Goal: Transaction & Acquisition: Book appointment/travel/reservation

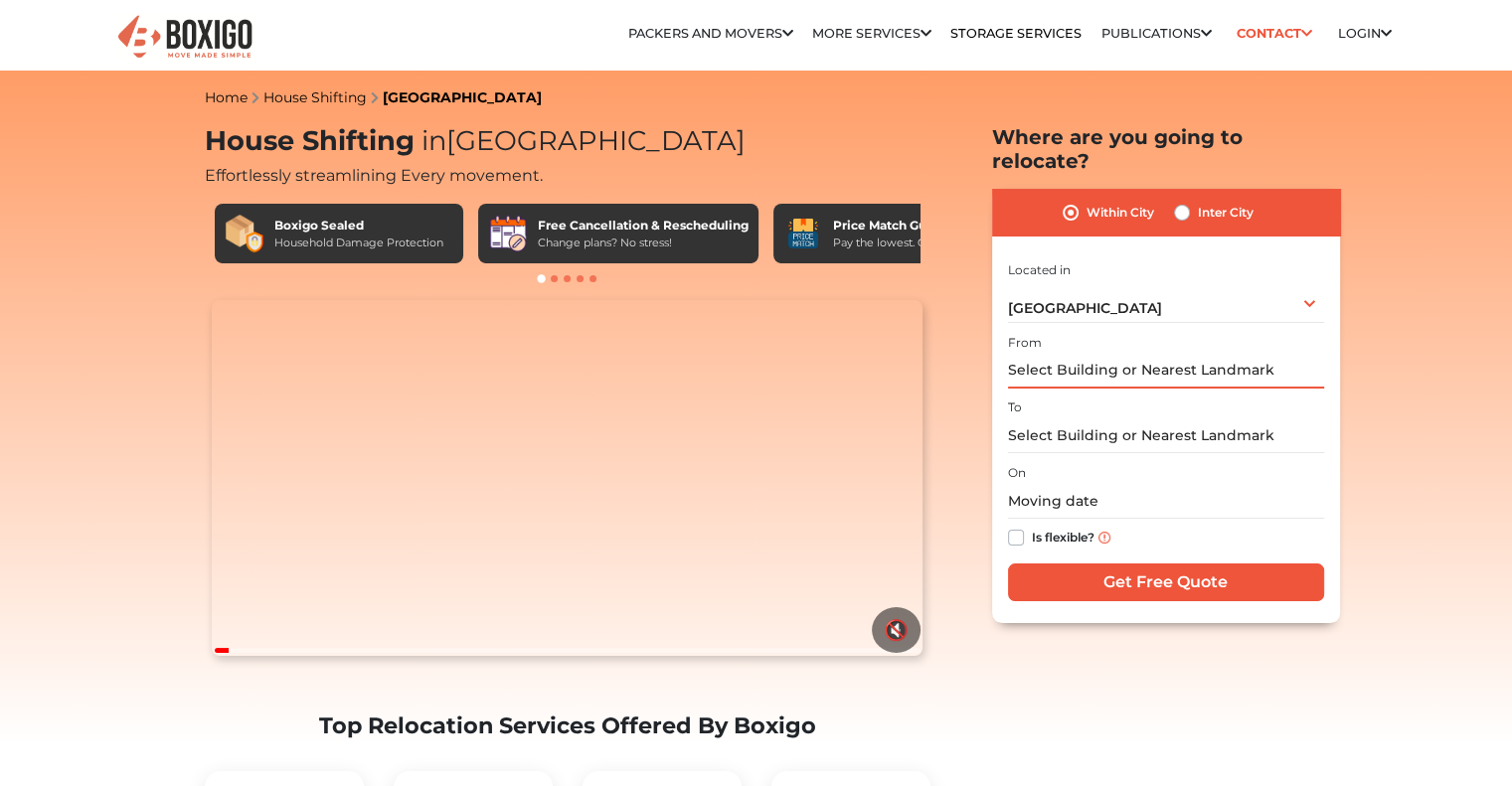
click at [1054, 354] on input "text" at bounding box center [1166, 371] width 316 height 35
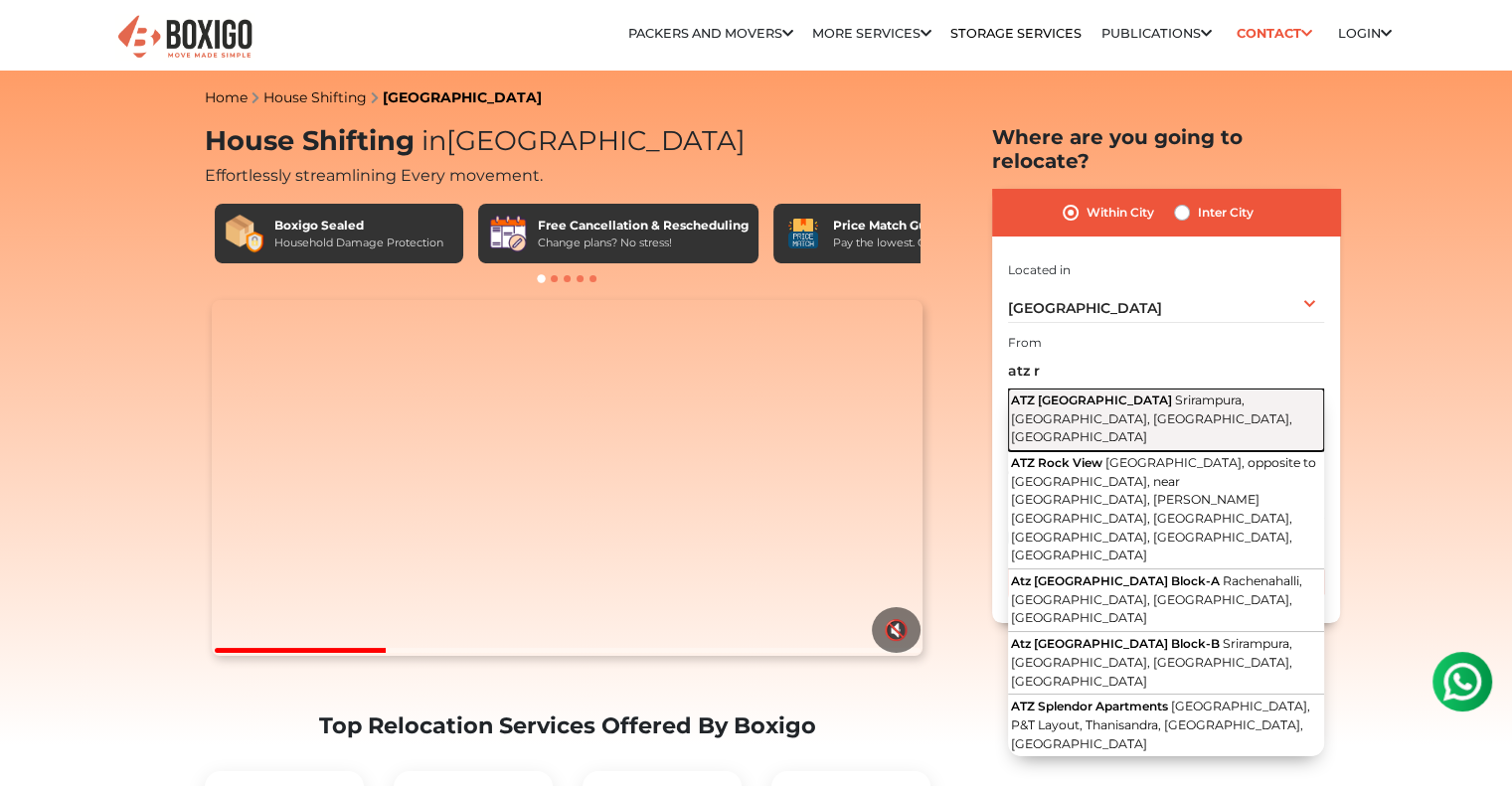
click at [1084, 392] on span "ATZ [GEOGRAPHIC_DATA]" at bounding box center [1091, 399] width 161 height 15
type input "ATZ [GEOGRAPHIC_DATA], [GEOGRAPHIC_DATA], [GEOGRAPHIC_DATA], [GEOGRAPHIC_DATA],…"
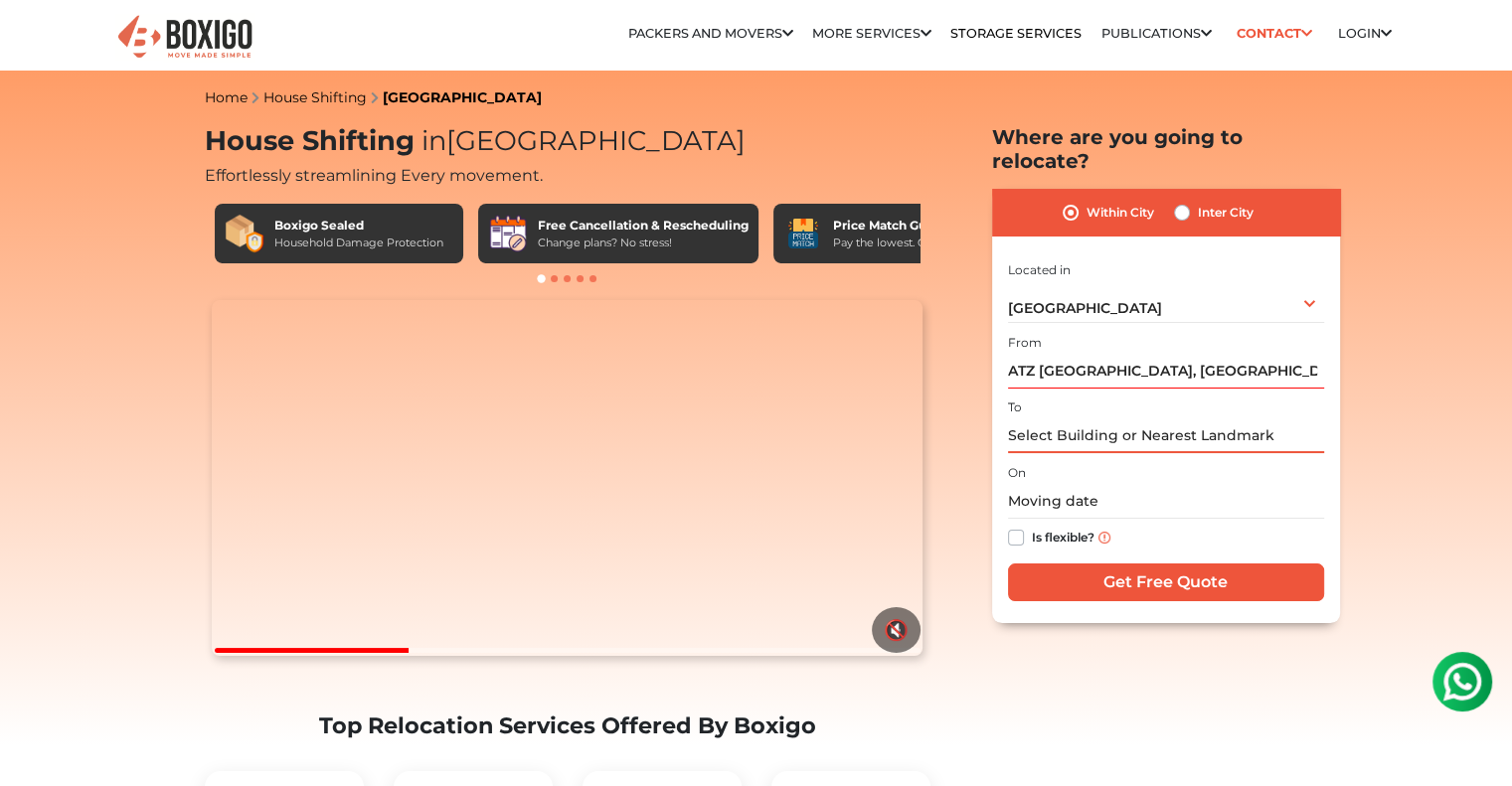
click at [1073, 418] on input "text" at bounding box center [1166, 435] width 316 height 35
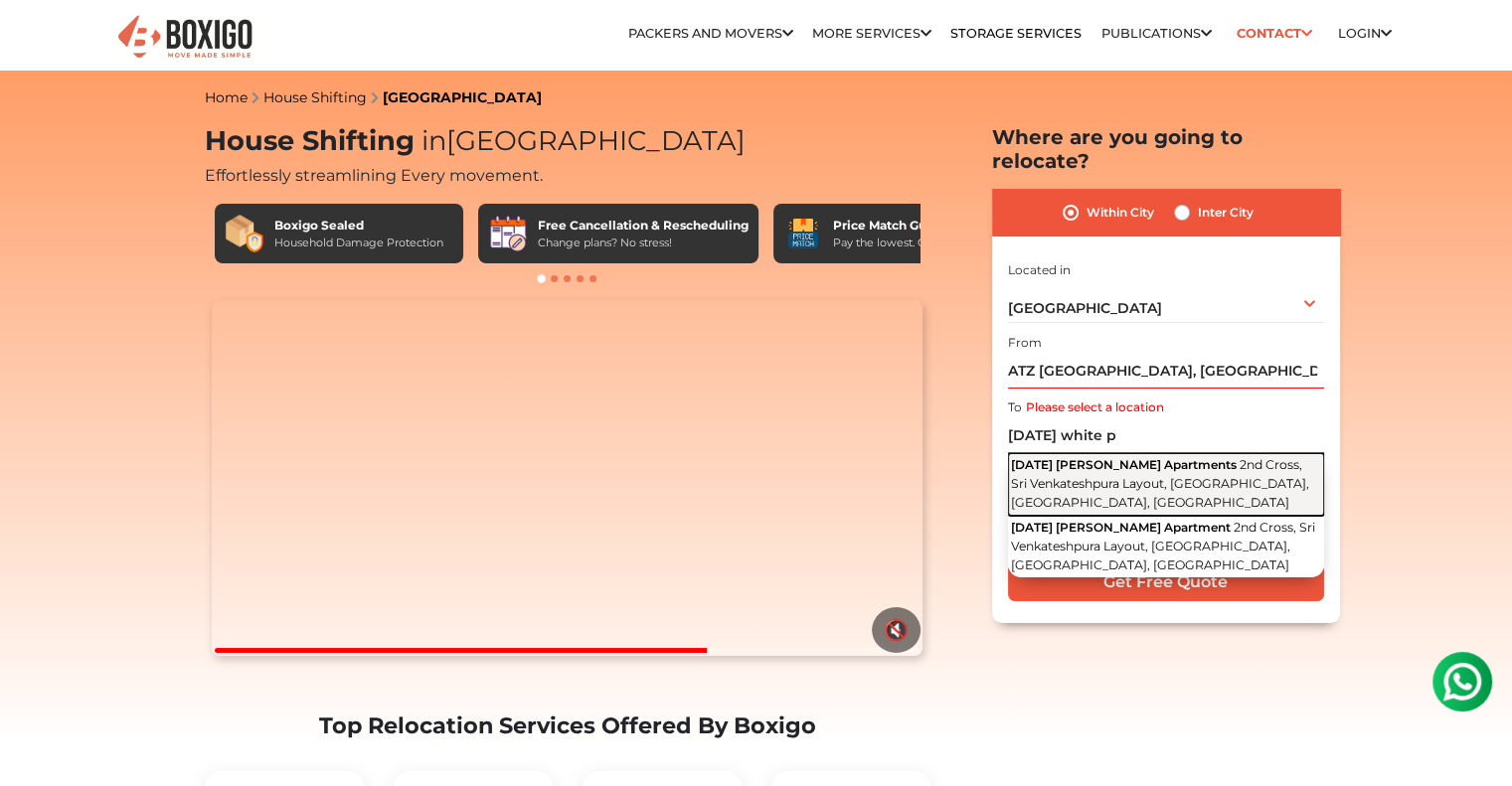
click at [1131, 457] on span "2nd Cross, Sri Venkateshpura Layout, [GEOGRAPHIC_DATA], [GEOGRAPHIC_DATA], [GEO…" at bounding box center [1160, 483] width 298 height 52
type input "[DATE] [PERSON_NAME] Apartments, [GEOGRAPHIC_DATA], [GEOGRAPHIC_DATA], [GEOGRAP…"
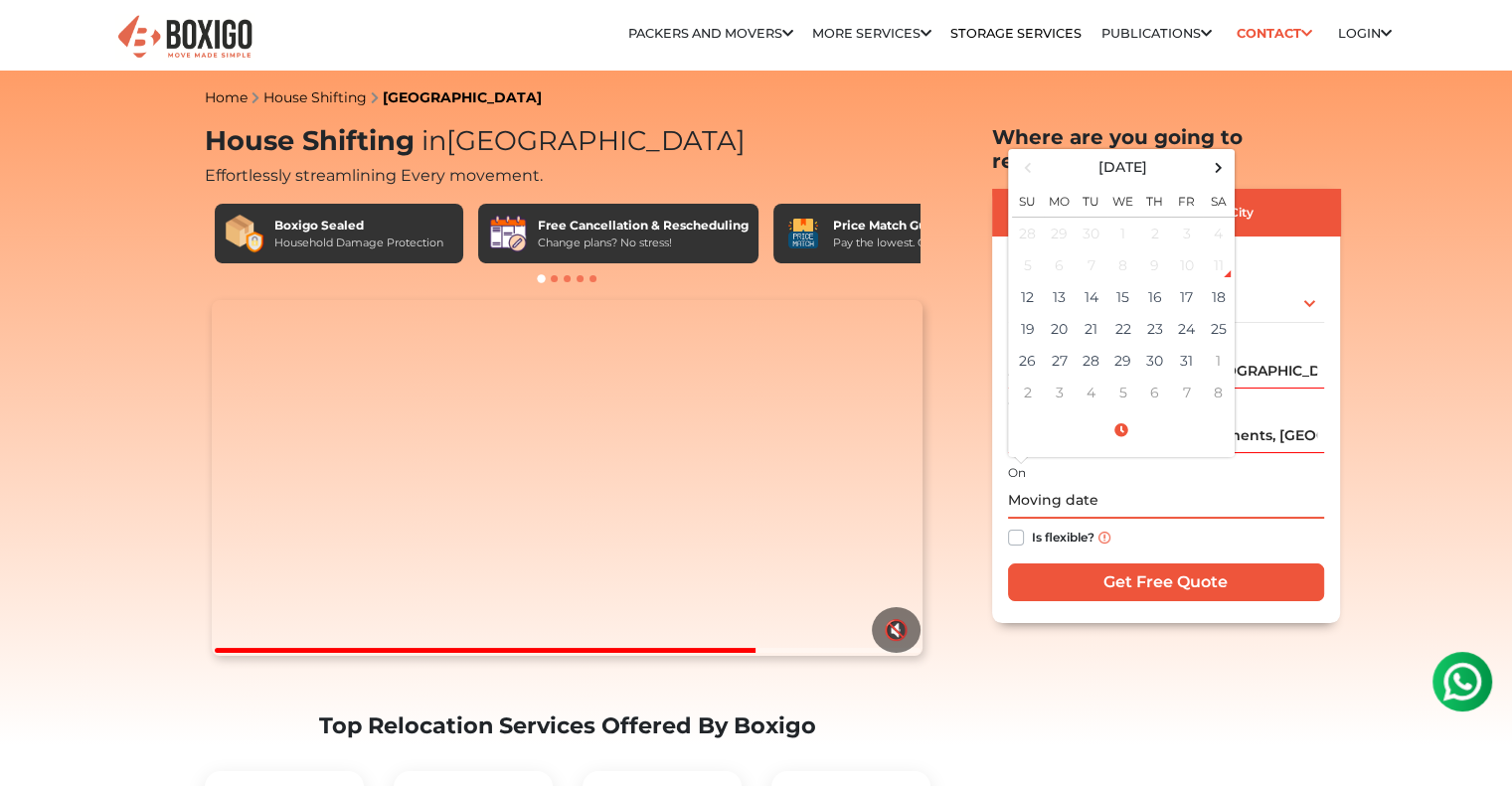
click at [1078, 484] on input "text" at bounding box center [1166, 501] width 316 height 35
click at [1054, 281] on td "13" at bounding box center [1060, 297] width 32 height 32
type input "[DATE] 12:00 AM"
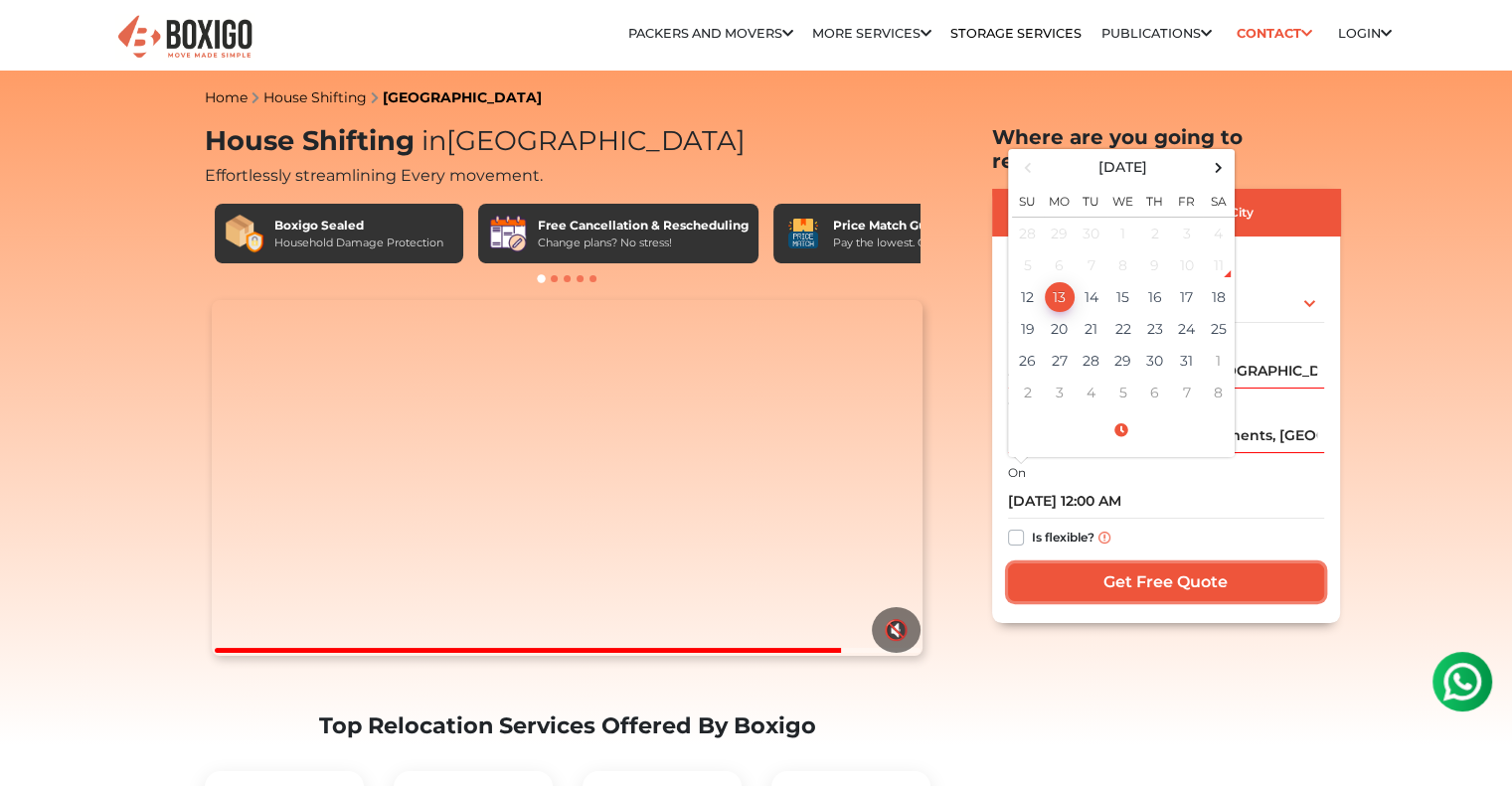
click at [1102, 564] on input "Get Free Quote" at bounding box center [1166, 583] width 316 height 38
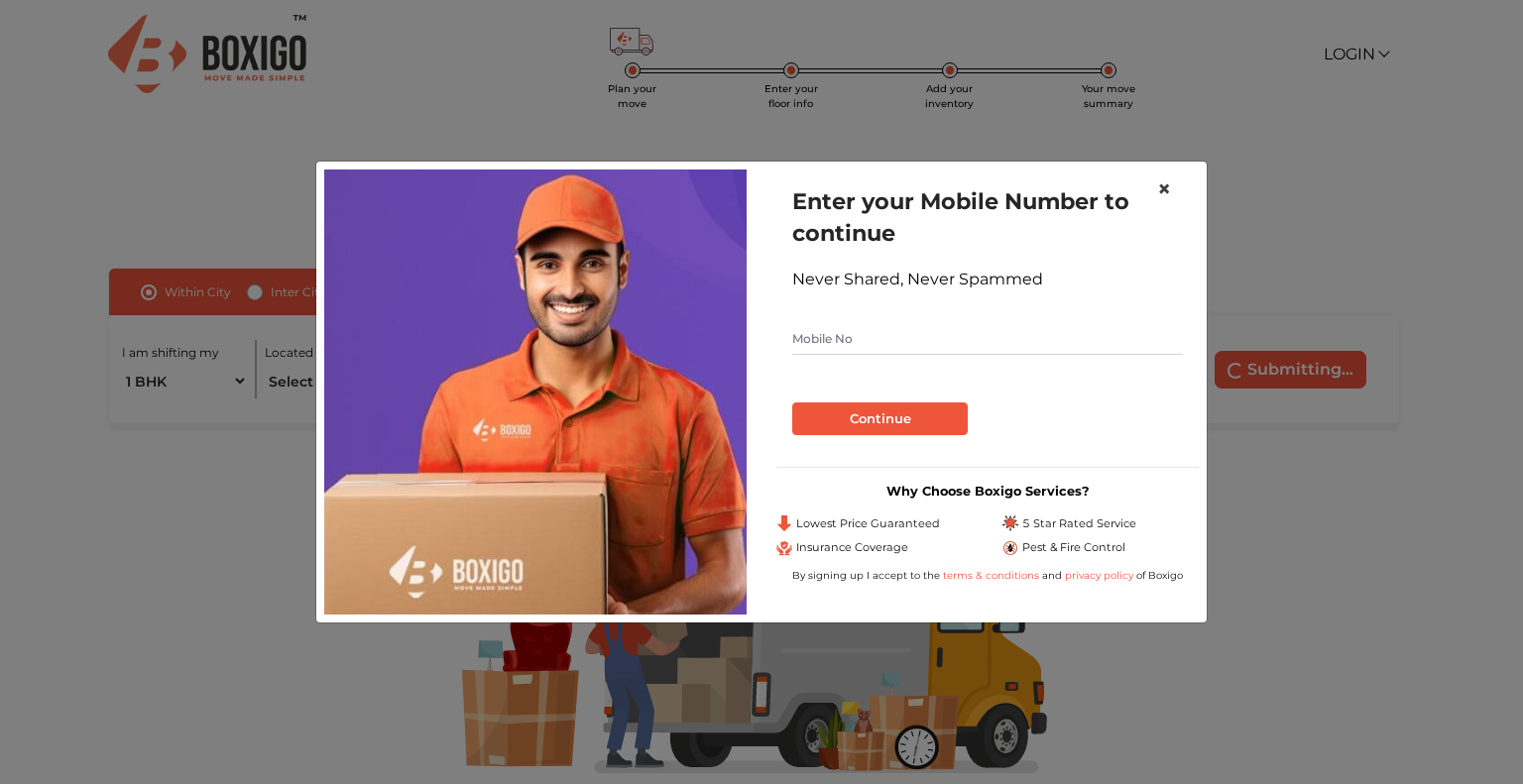
click at [1157, 182] on span "×" at bounding box center [1164, 188] width 14 height 29
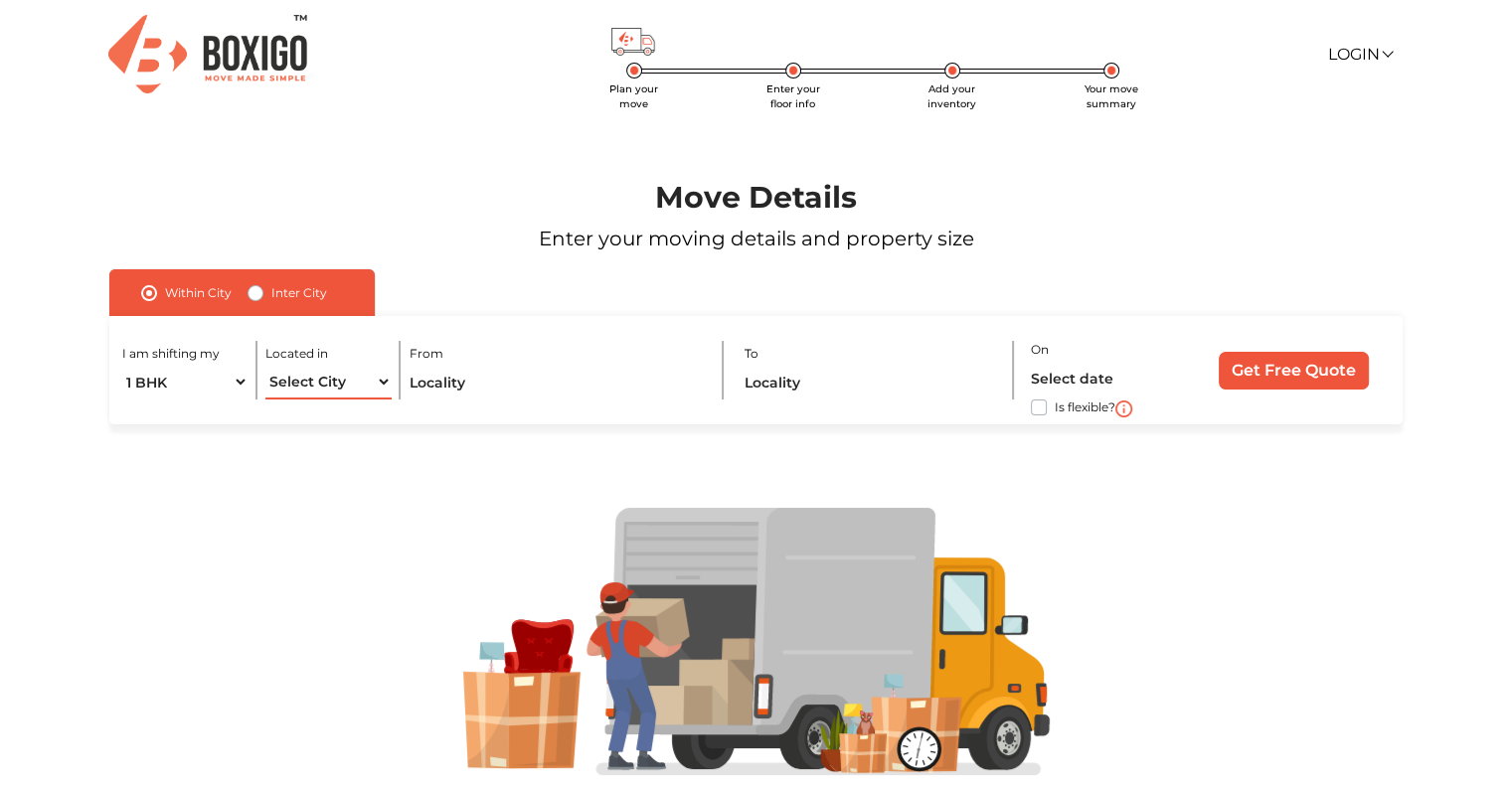
click at [338, 382] on select "Select City [GEOGRAPHIC_DATA] [GEOGRAPHIC_DATA] [GEOGRAPHIC_DATA] [GEOGRAPHIC_D…" at bounding box center [328, 382] width 126 height 35
click at [247, 460] on div at bounding box center [756, 641] width 1420 height 435
